Goal: Navigation & Orientation: Find specific page/section

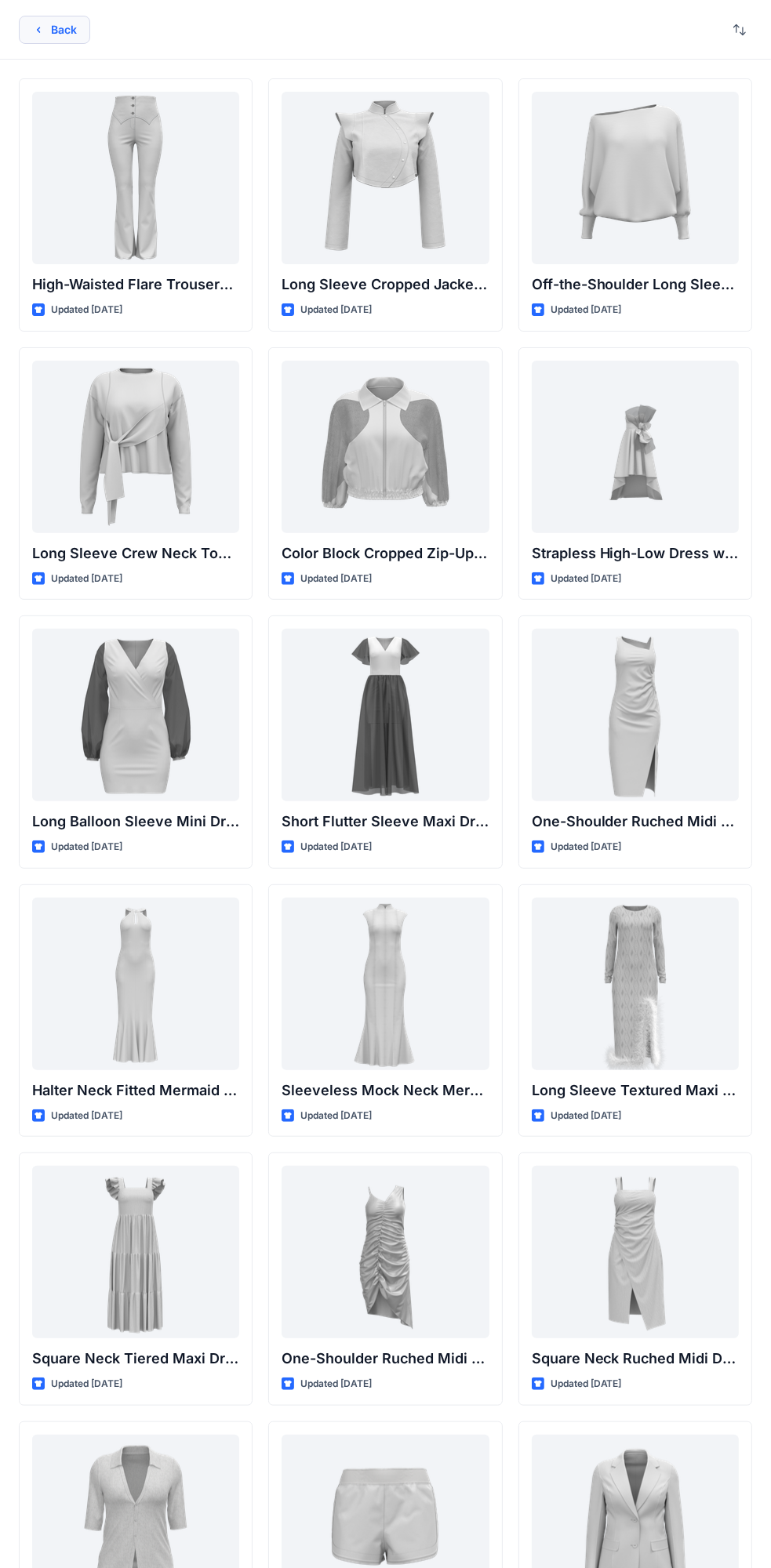
click at [70, 35] on button "Back" at bounding box center [54, 29] width 71 height 29
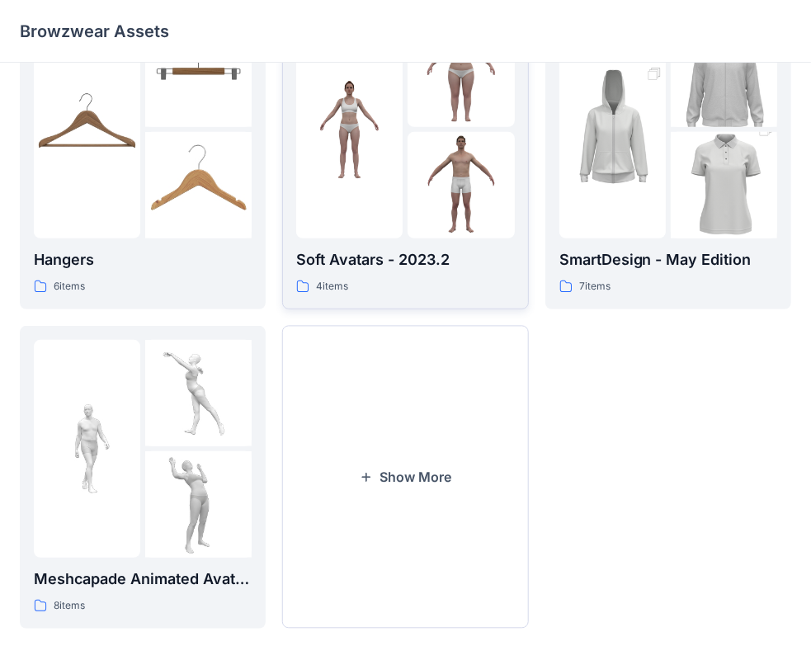
scroll to position [409, 0]
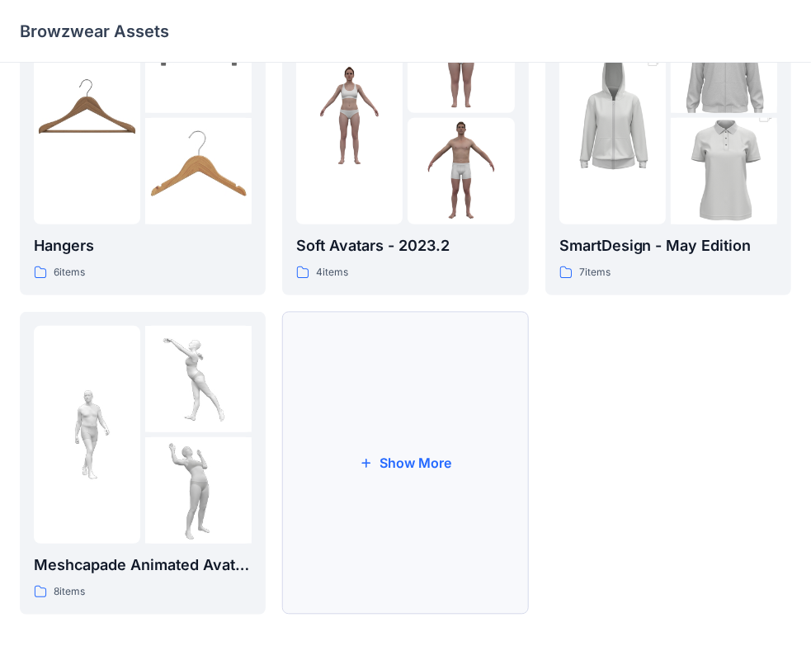
click at [377, 444] on button "Show More" at bounding box center [405, 463] width 246 height 303
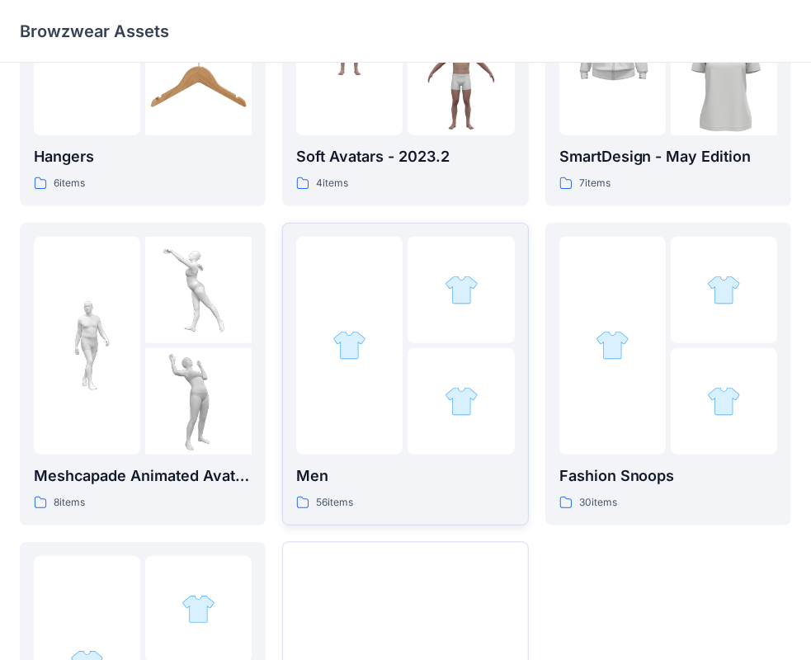
scroll to position [656, 0]
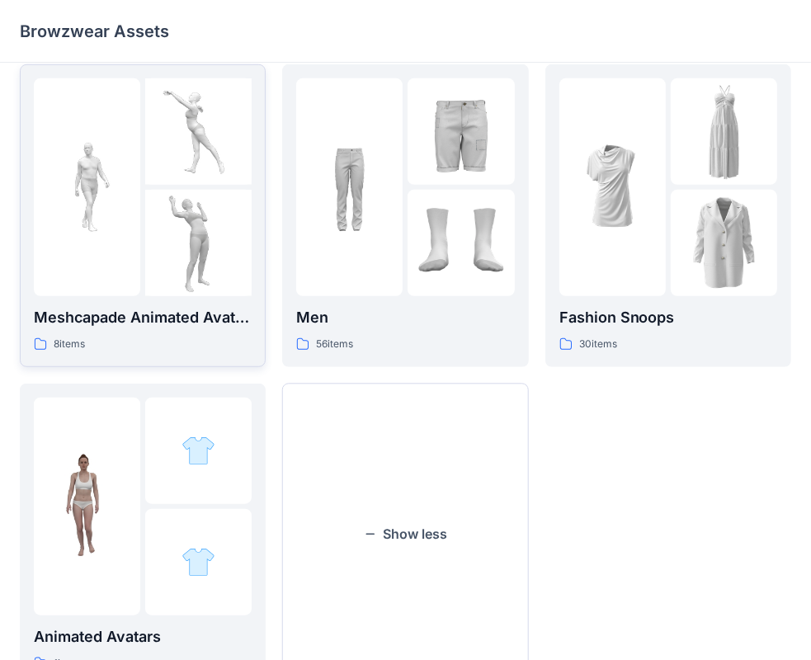
click at [204, 226] on img at bounding box center [198, 243] width 106 height 106
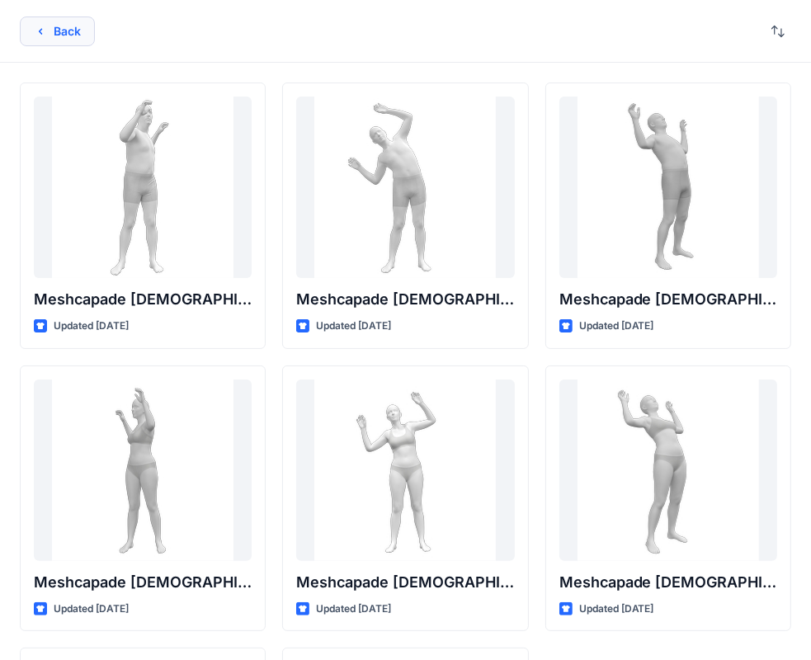
click at [69, 41] on button "Back" at bounding box center [57, 31] width 75 height 30
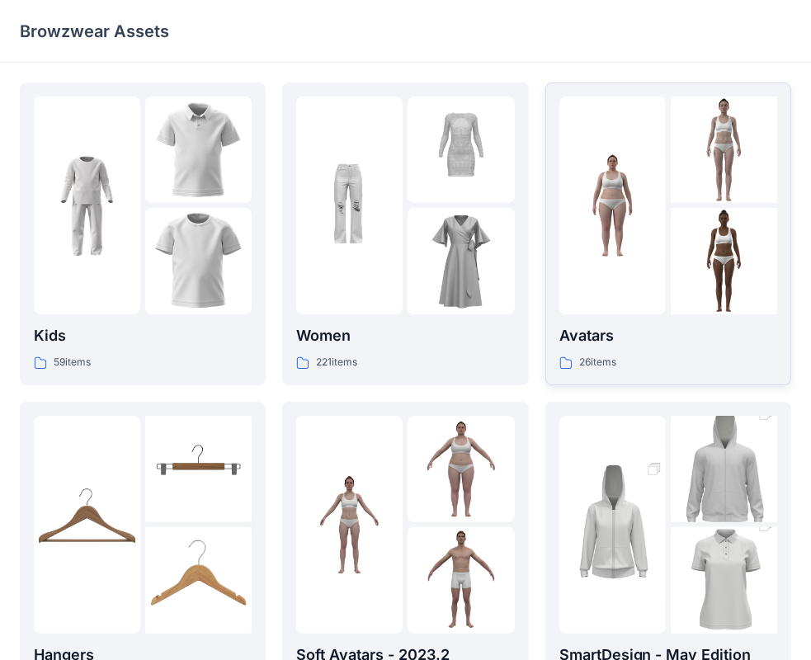
click at [669, 285] on div at bounding box center [668, 205] width 218 height 218
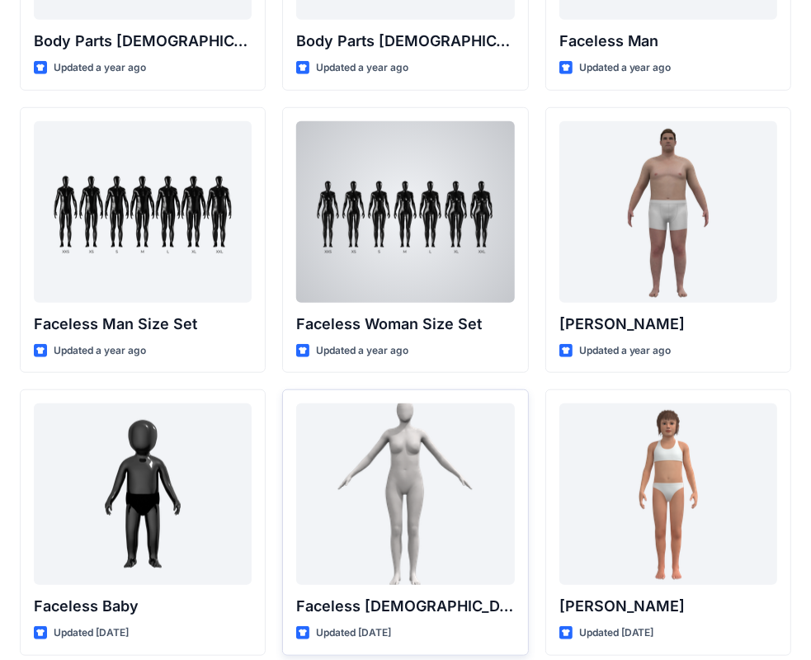
scroll to position [907, 0]
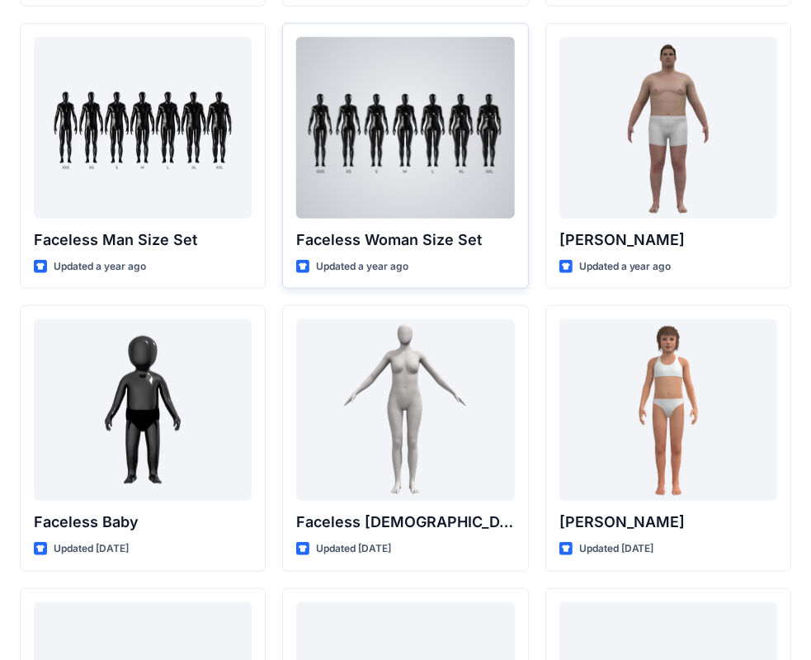
click at [412, 165] on div at bounding box center [405, 127] width 218 height 181
